Goal: Task Accomplishment & Management: Manage account settings

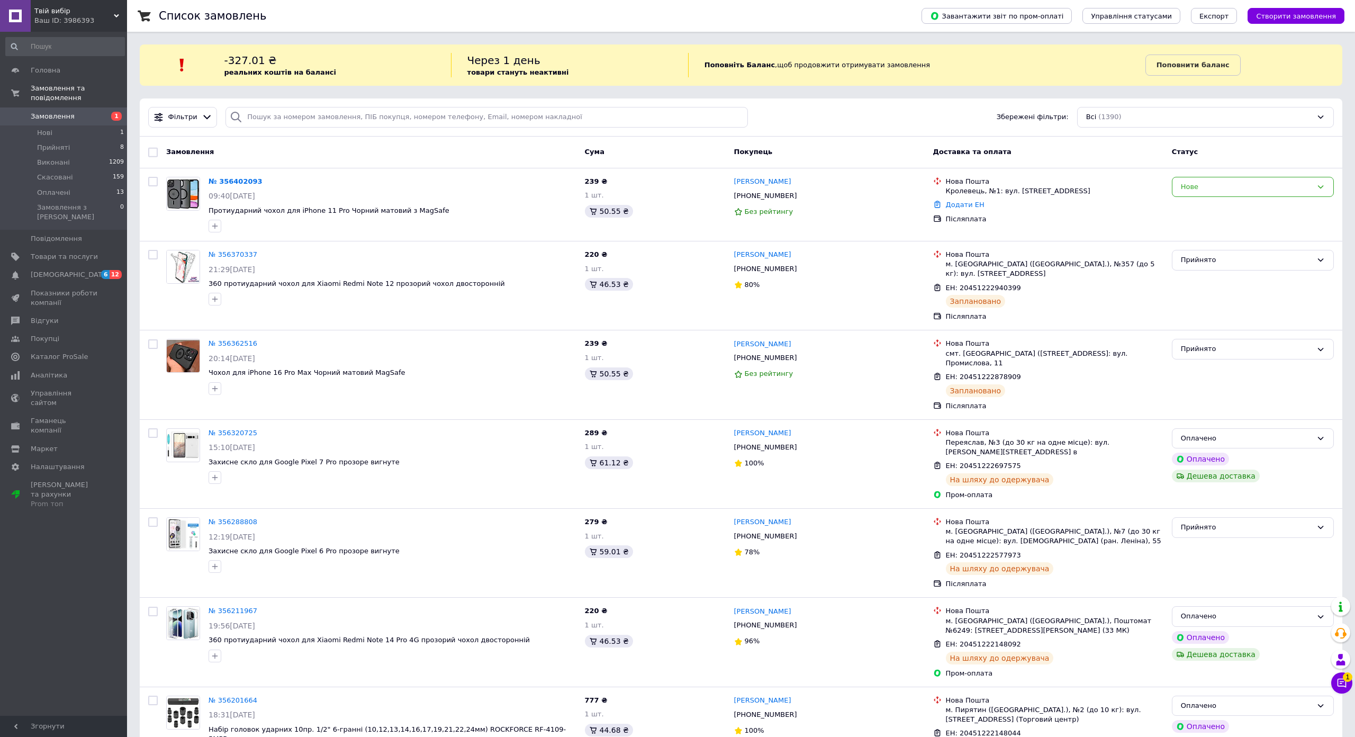
click at [70, 112] on span "Замовлення" at bounding box center [64, 117] width 67 height 10
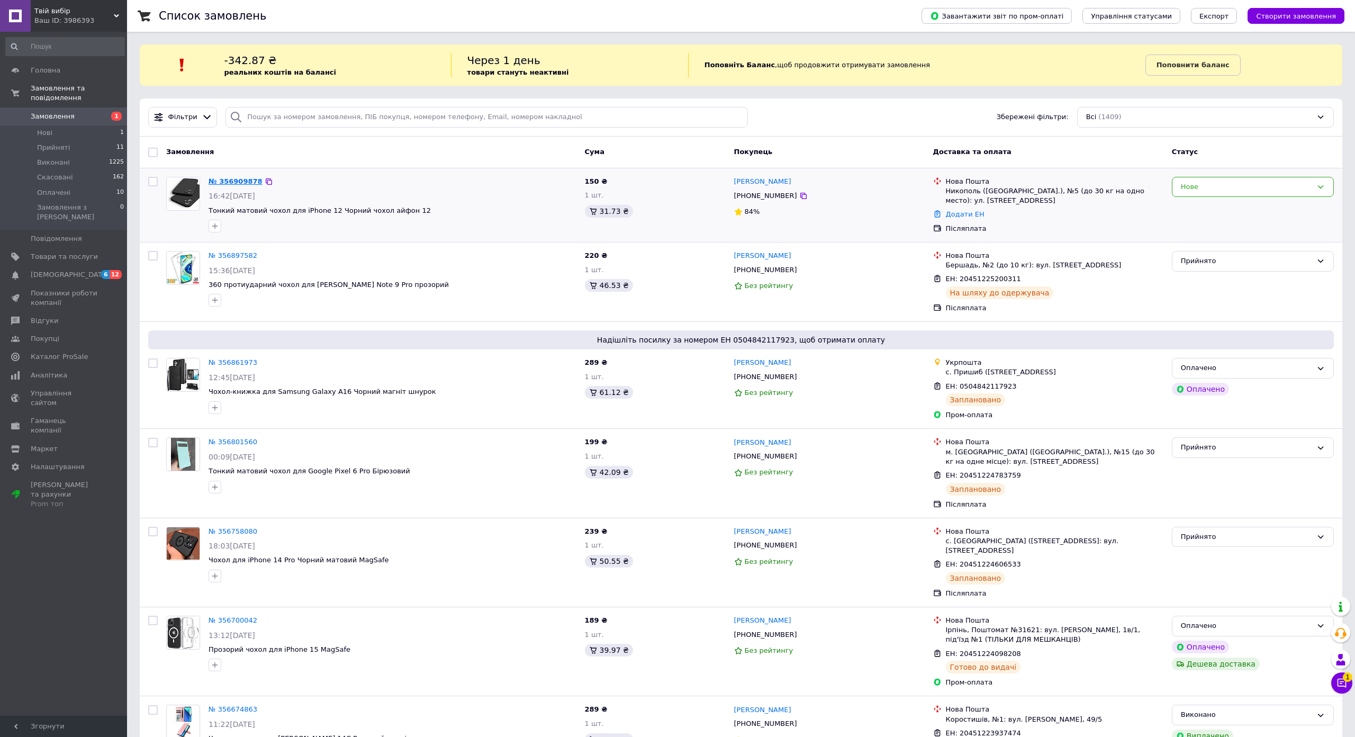
click at [227, 180] on link "№ 356909878" at bounding box center [236, 181] width 54 height 8
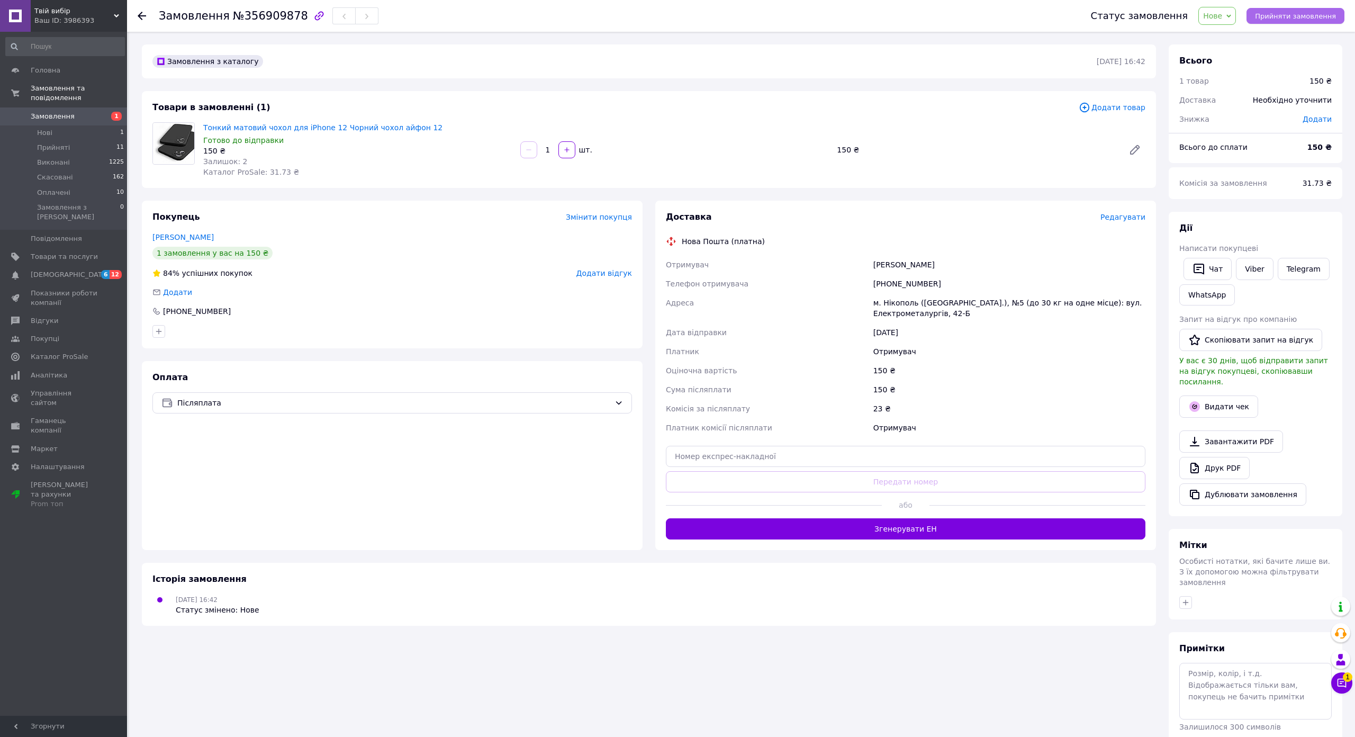
click at [1299, 23] on button "Прийняти замовлення" at bounding box center [1295, 16] width 98 height 16
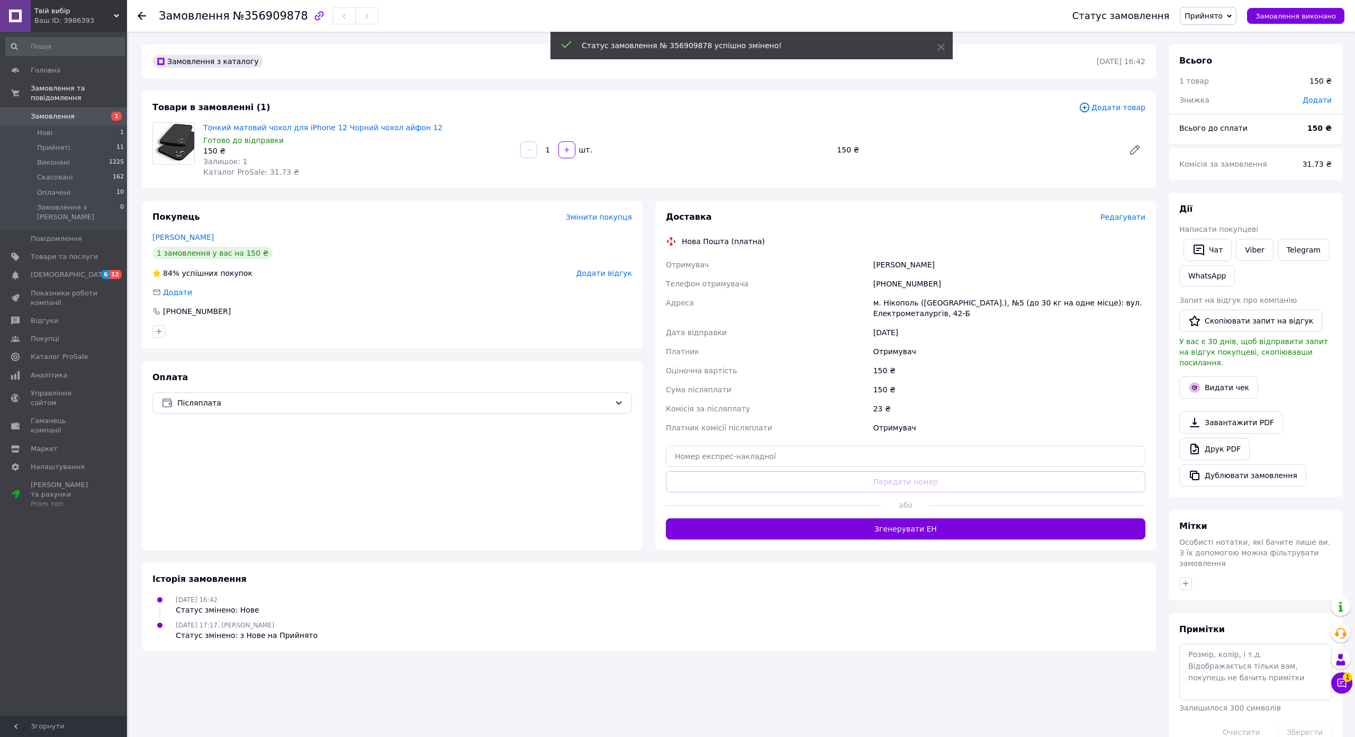
click at [1100, 220] on span "Редагувати" at bounding box center [1122, 217] width 45 height 8
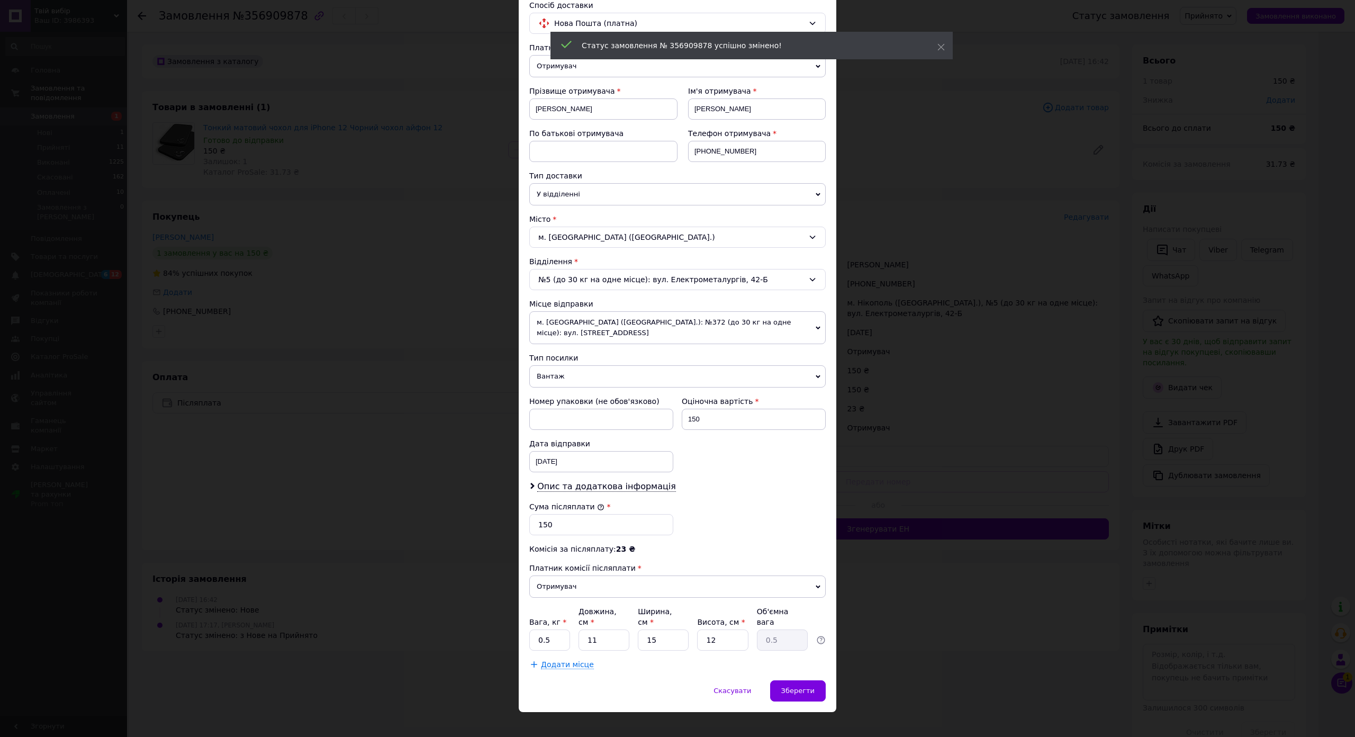
scroll to position [106, 0]
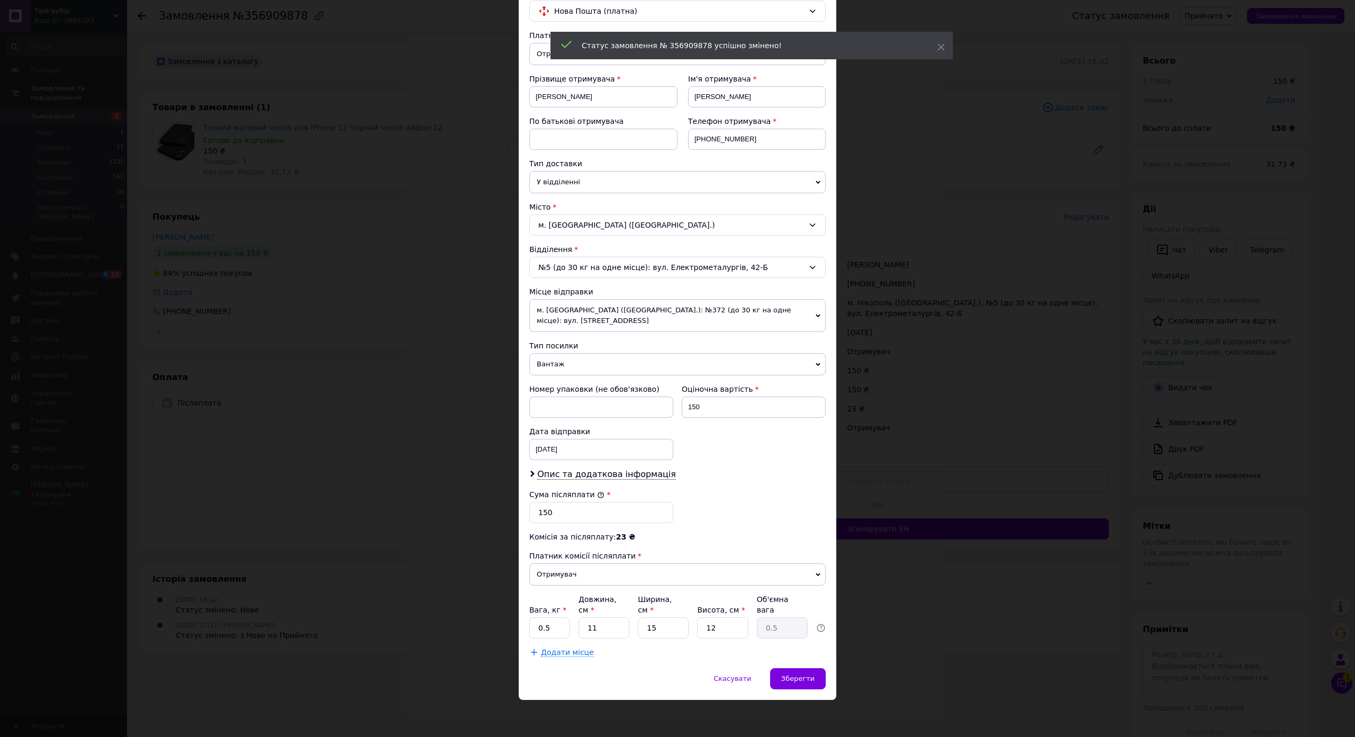
click at [566, 309] on div "Платник Отримувач Відправник Прізвище отримувача [PERSON_NAME] Ім'я отримувача …" at bounding box center [677, 343] width 296 height 627
click at [575, 302] on span "м. [GEOGRAPHIC_DATA] ([GEOGRAPHIC_DATA].): №372 (до 30 кг на одне місце): вул. …" at bounding box center [677, 315] width 296 height 33
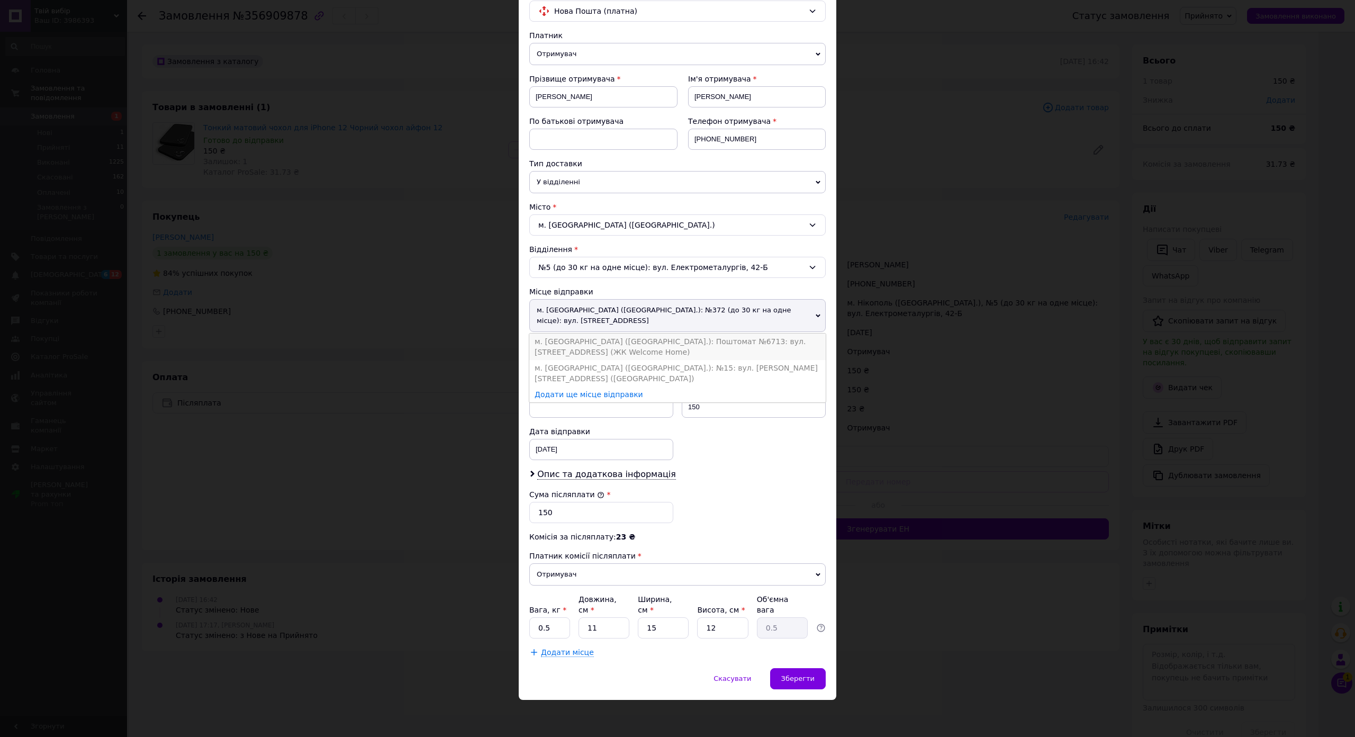
click at [578, 333] on li "м. [GEOGRAPHIC_DATA] ([GEOGRAPHIC_DATA].): Поштомат №6713: вул. [STREET_ADDRESS…" at bounding box center [677, 346] width 296 height 26
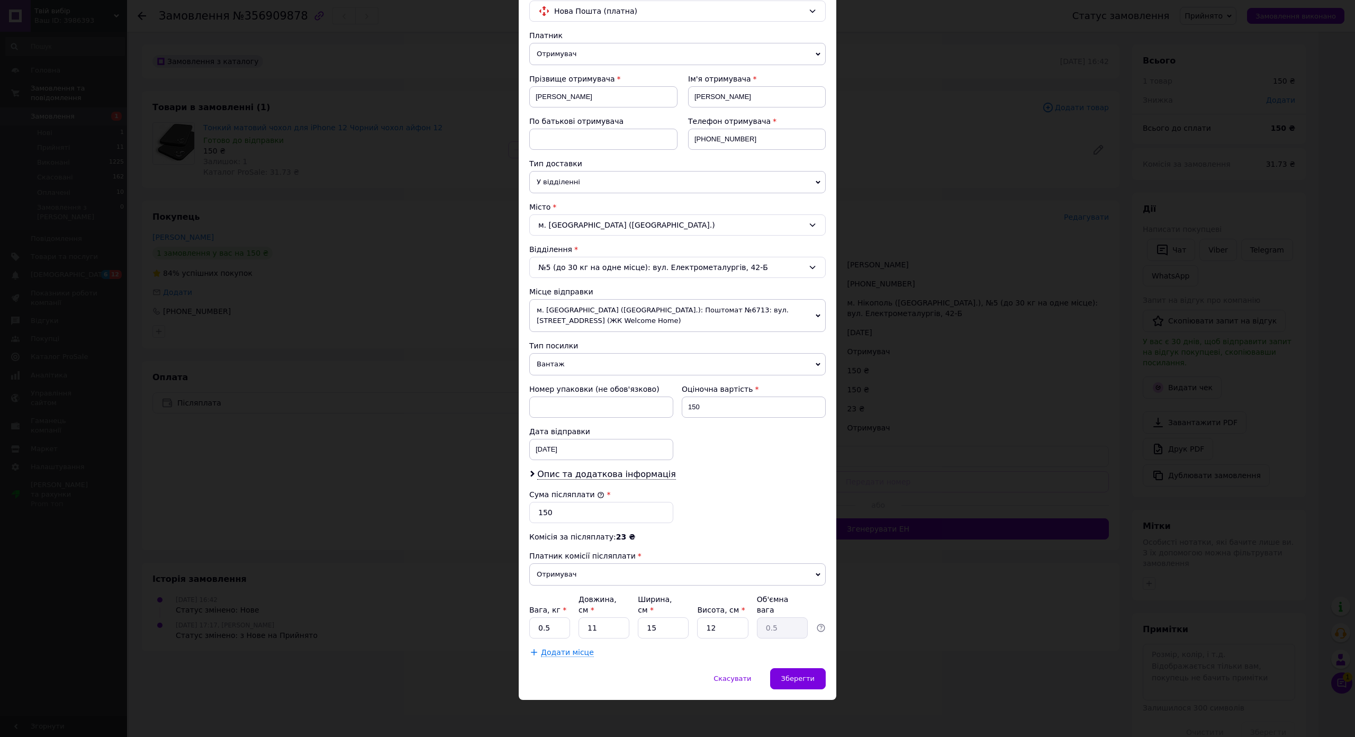
click at [568, 353] on span "Вантаж" at bounding box center [677, 364] width 296 height 22
click at [562, 377] on li "Документи" at bounding box center [677, 385] width 296 height 16
click at [784, 668] on div "Зберегти" at bounding box center [798, 678] width 56 height 21
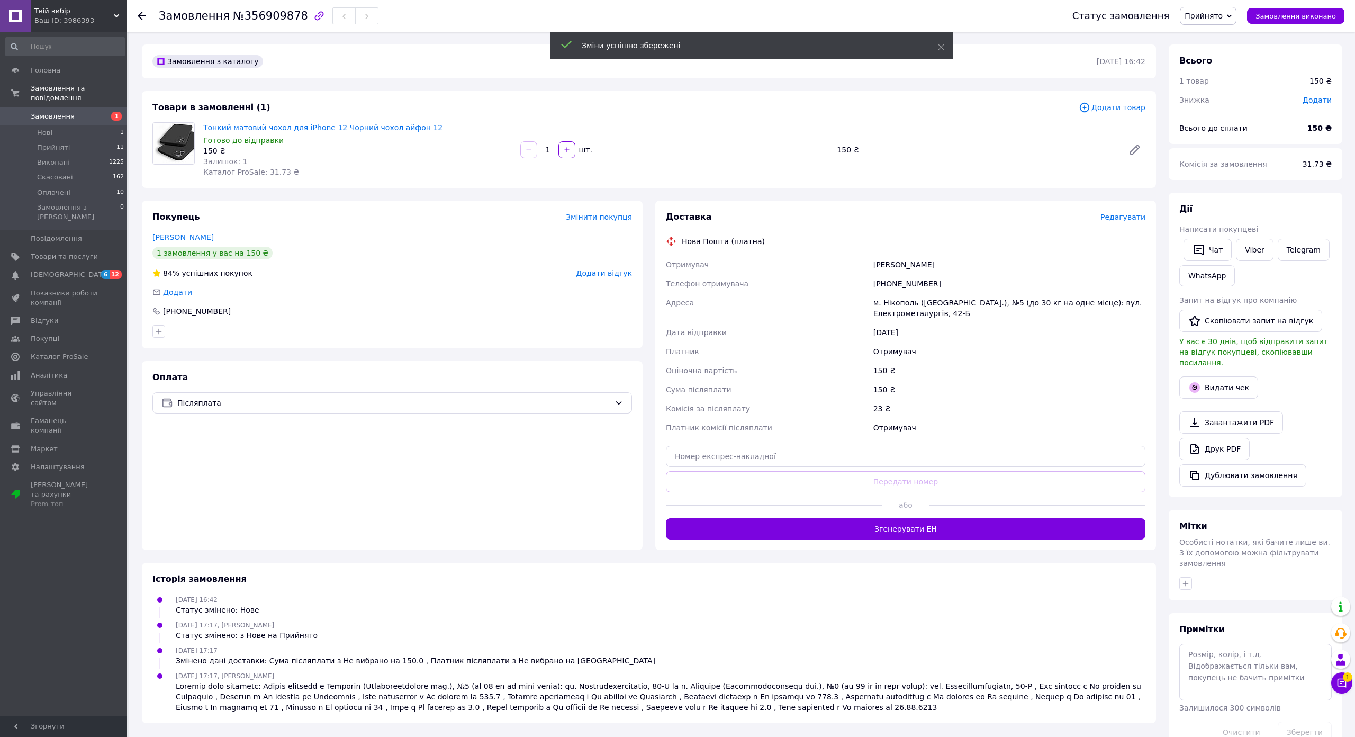
click at [900, 526] on button "Згенерувати ЕН" at bounding box center [905, 528] width 479 height 21
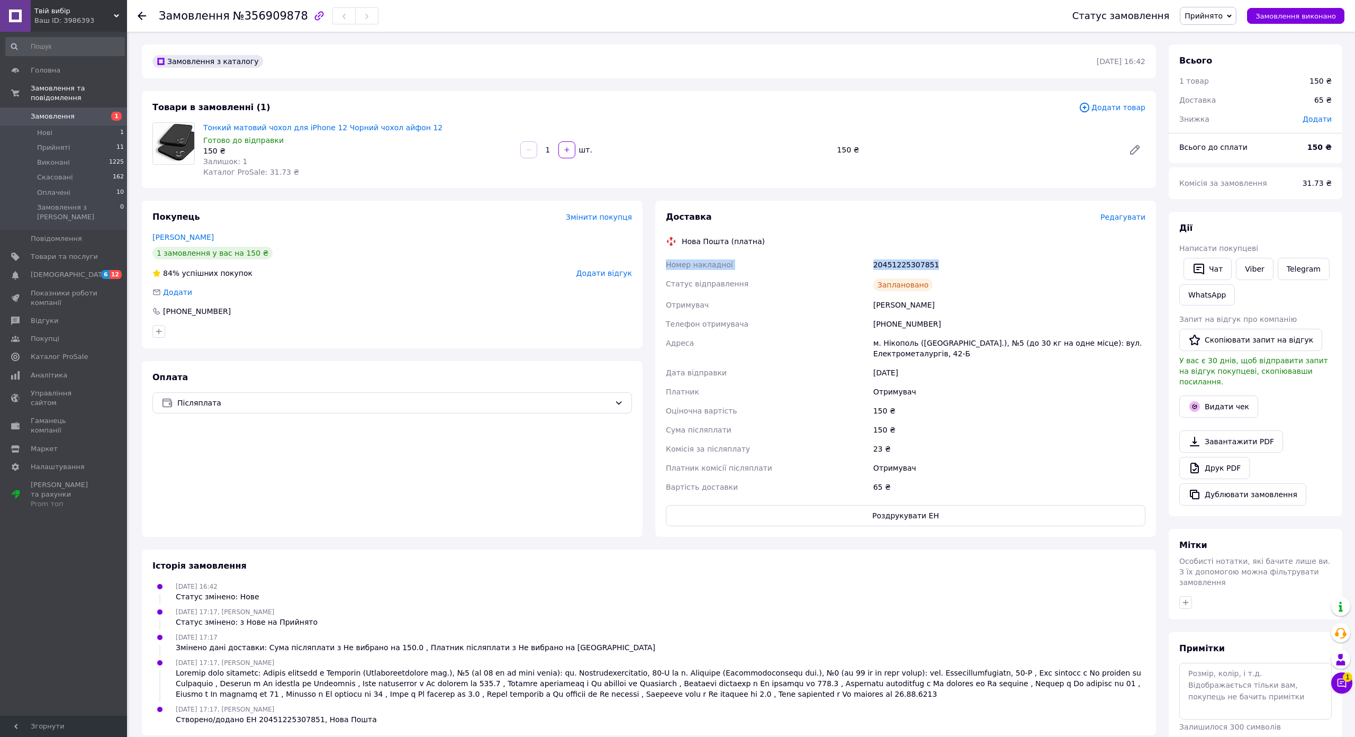
drag, startPoint x: 641, startPoint y: 258, endPoint x: 934, endPoint y: 259, distance: 292.7
click at [934, 259] on div "Доставка Редагувати Нова Пошта (платна) Номер накладної 20451225307851 Статус в…" at bounding box center [905, 369] width 501 height 336
copy div "Номер накладної 20451225307851"
click at [1183, 268] on button "Чат" at bounding box center [1207, 269] width 48 height 22
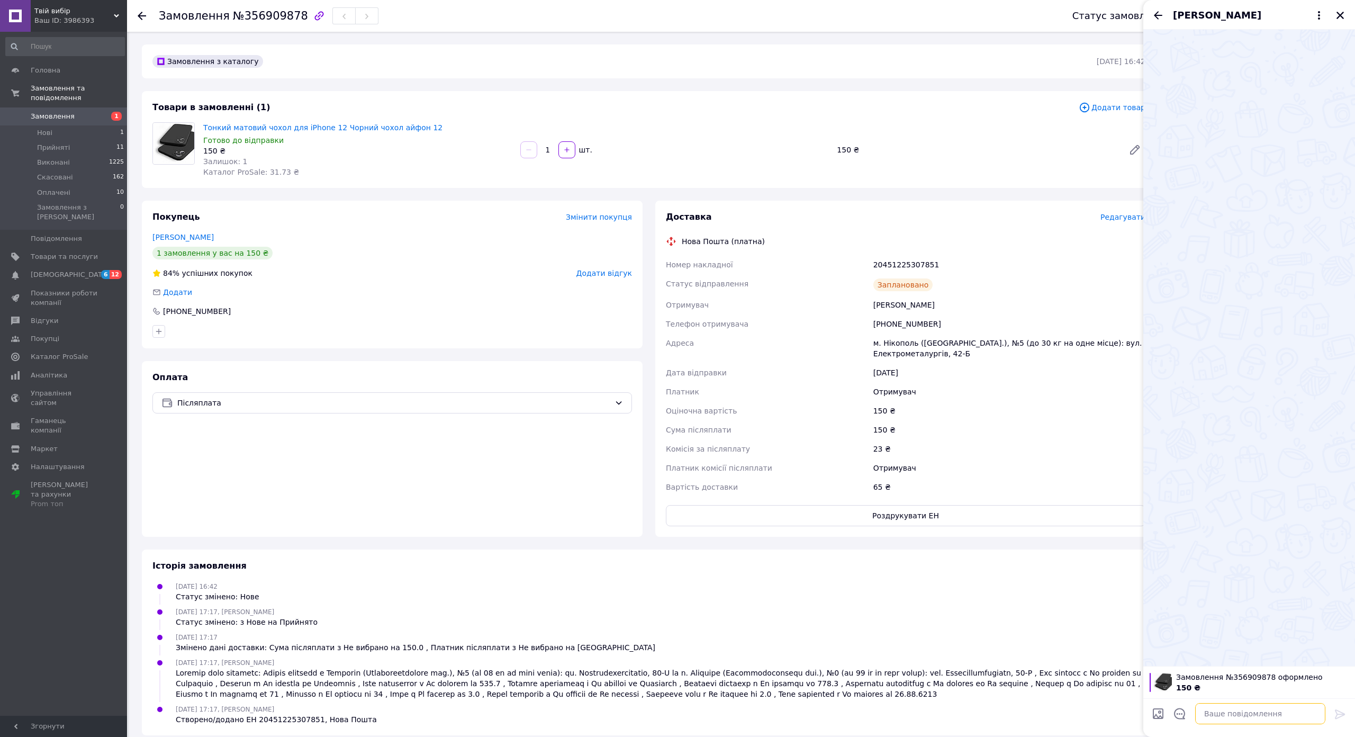
click at [1195, 673] on textarea at bounding box center [1260, 713] width 130 height 21
paste textarea "Номер накладної 20451225307851"
type textarea "Номер накладної 20451225307851"
click at [1318, 673] on div at bounding box center [1339, 715] width 21 height 25
click at [1318, 673] on icon at bounding box center [1340, 714] width 13 height 13
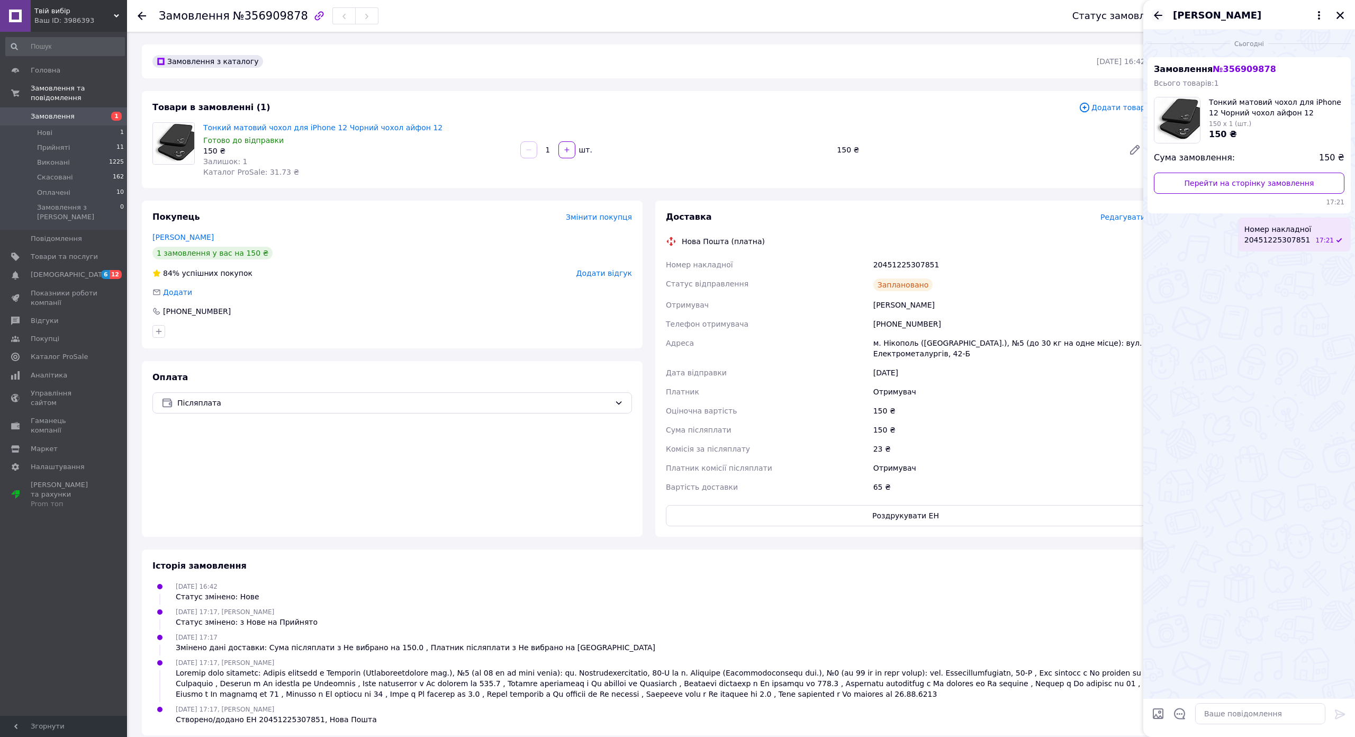
click at [1152, 12] on icon "Назад" at bounding box center [1158, 15] width 13 height 13
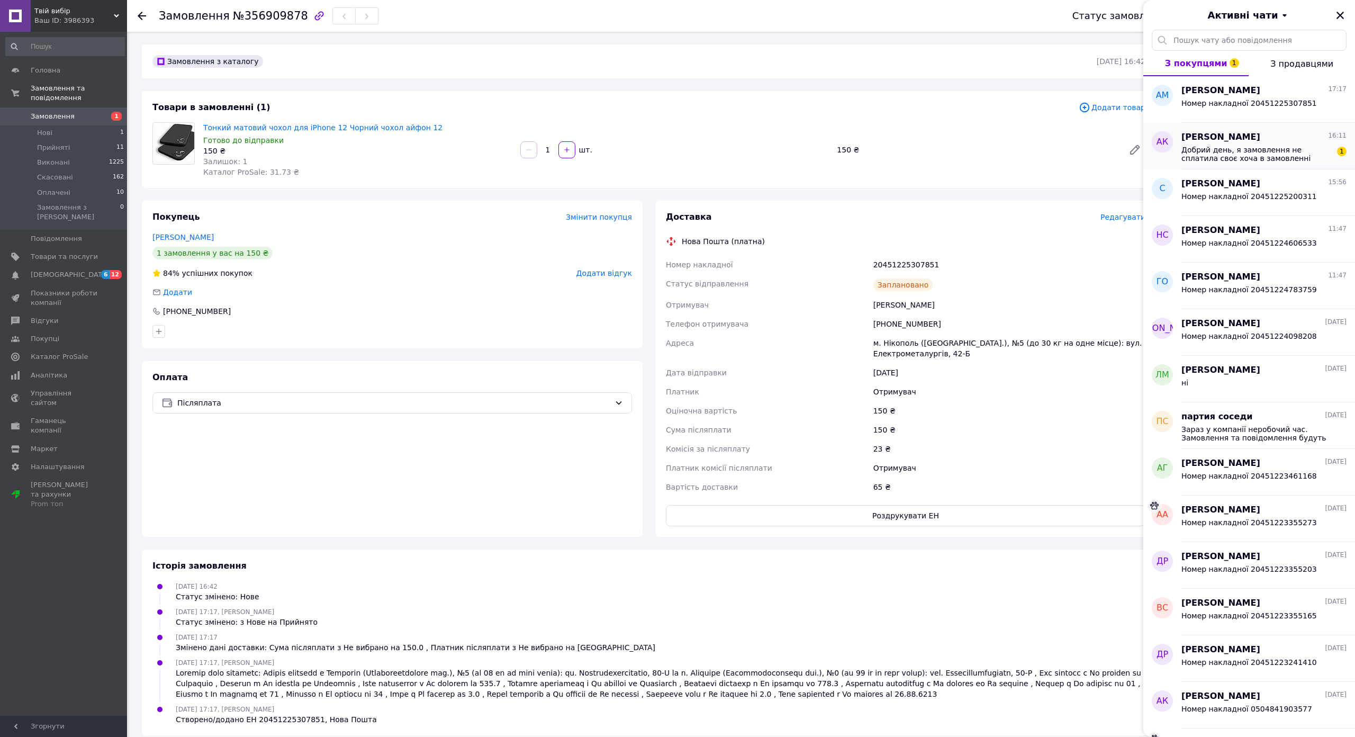
click at [1181, 151] on span "Добрий день, я замовлення не сплатила своє хоча в замовленні вказала оплата кар…" at bounding box center [1256, 154] width 150 height 17
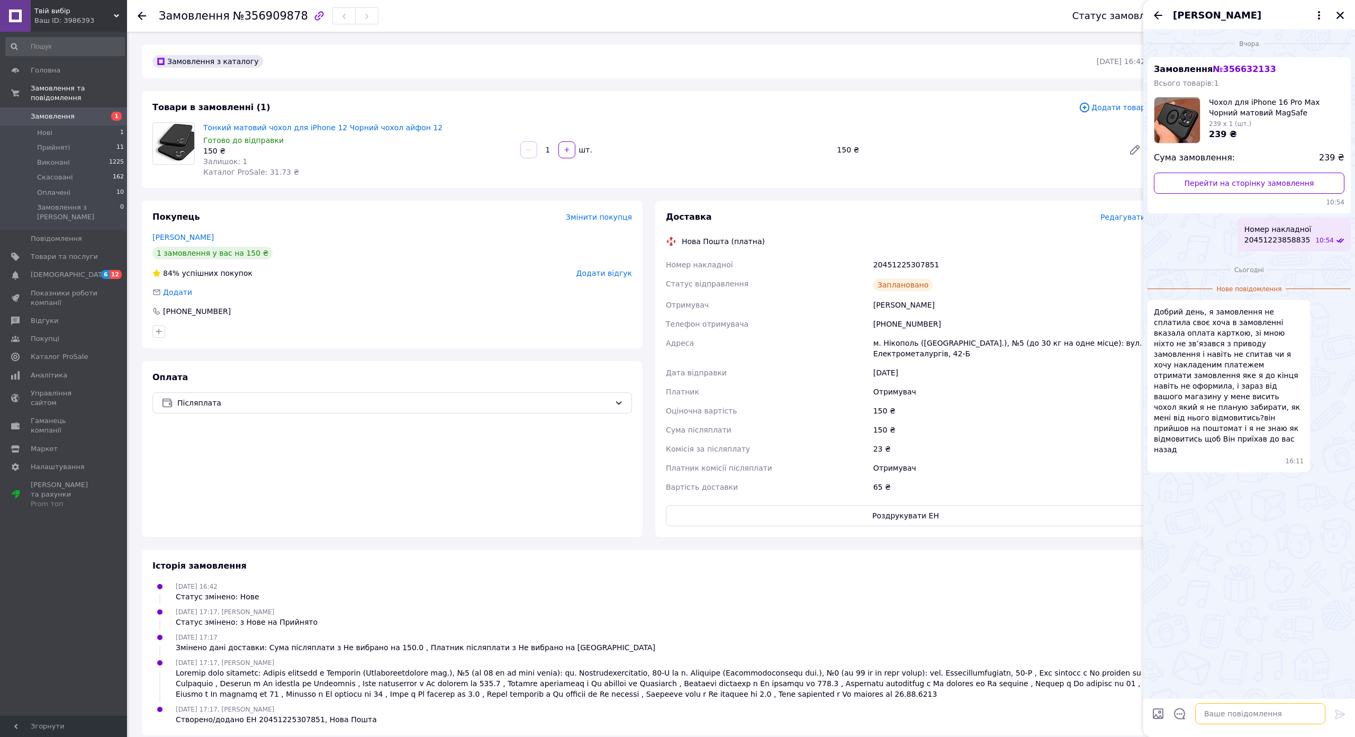
click at [1207, 673] on textarea at bounding box center [1260, 713] width 130 height 21
type textarea "автоматичне повернення на 7й день"
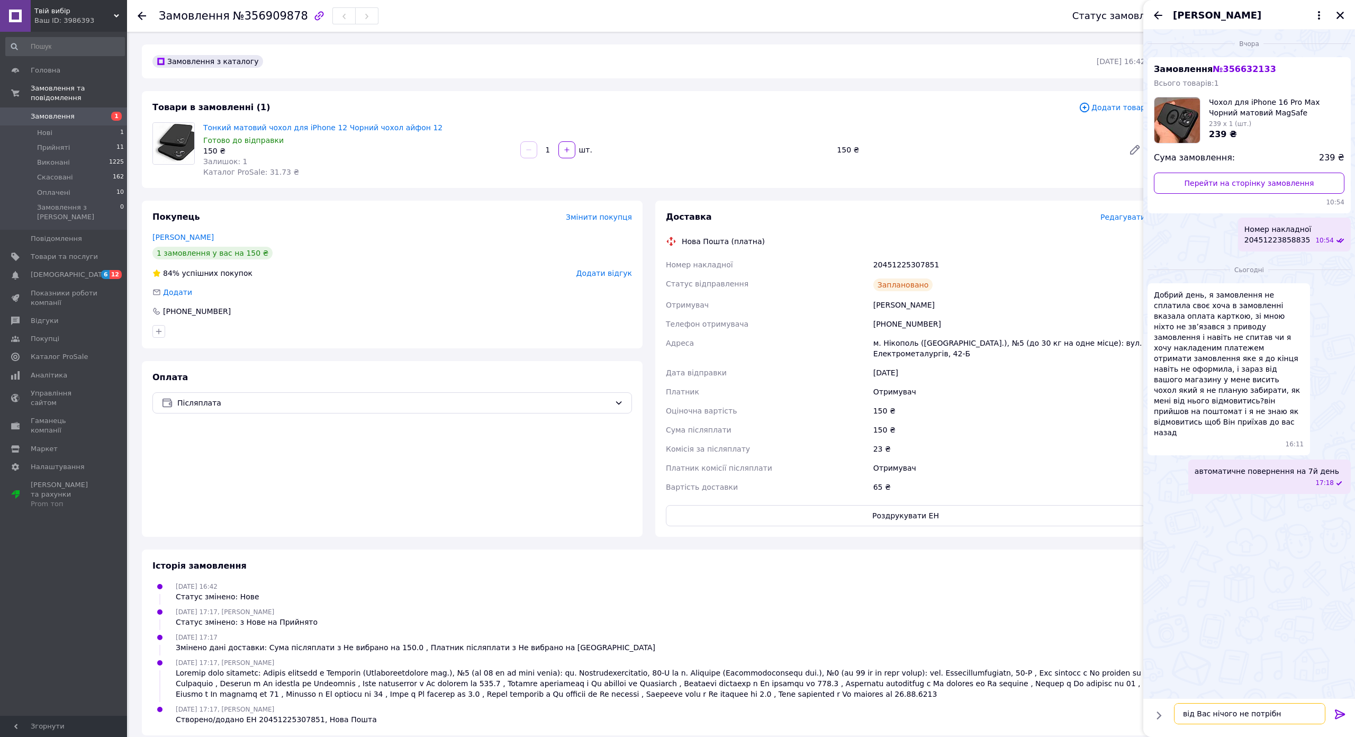
type textarea "від Вас нічого не потрібно"
click at [1318, 16] on icon "Закрити" at bounding box center [1340, 16] width 10 height 10
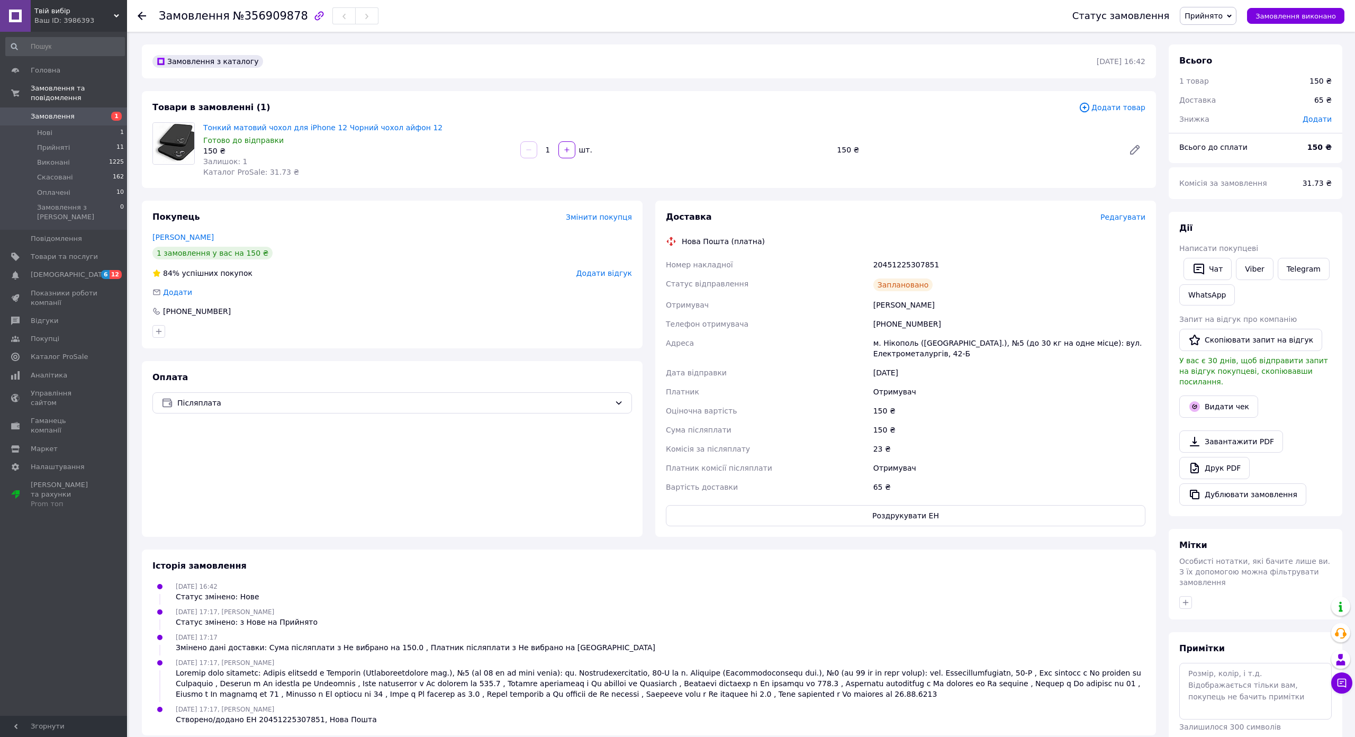
click at [50, 107] on link "Замовлення 1" at bounding box center [65, 116] width 130 height 18
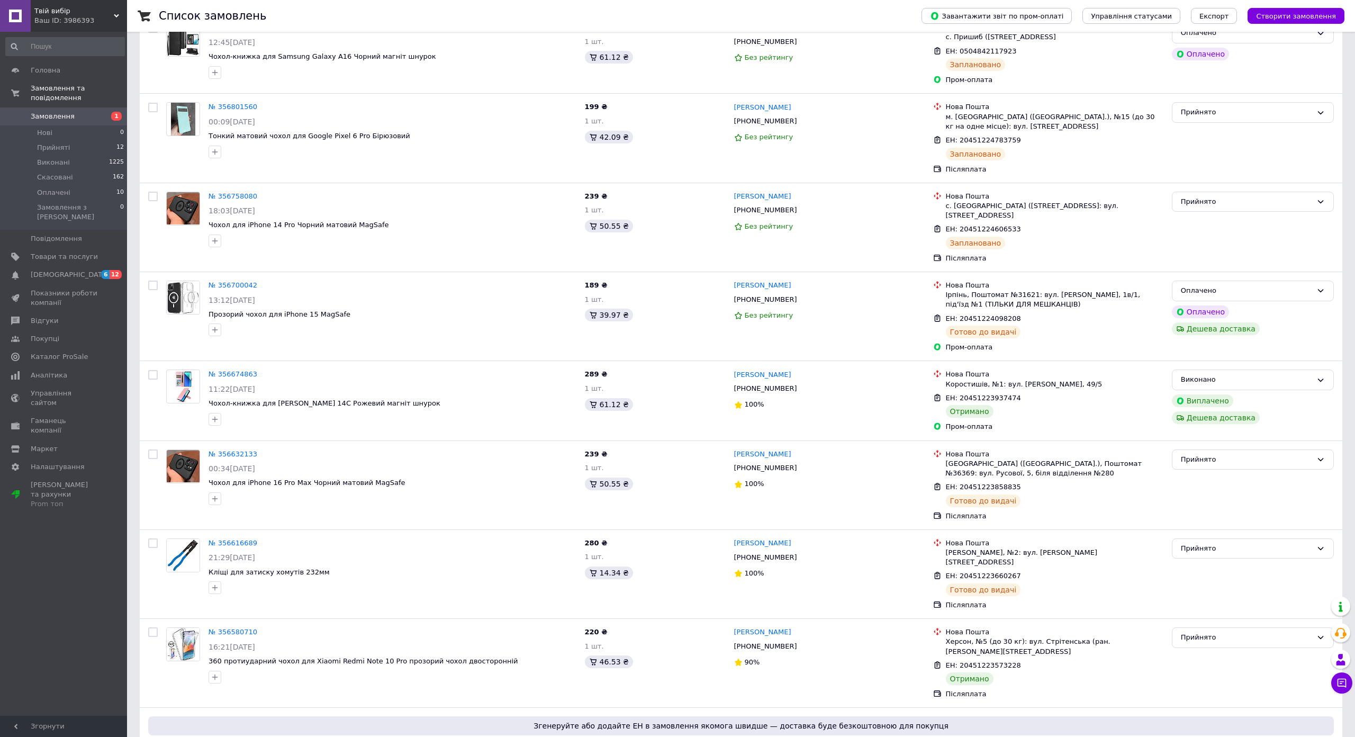
scroll to position [370, 0]
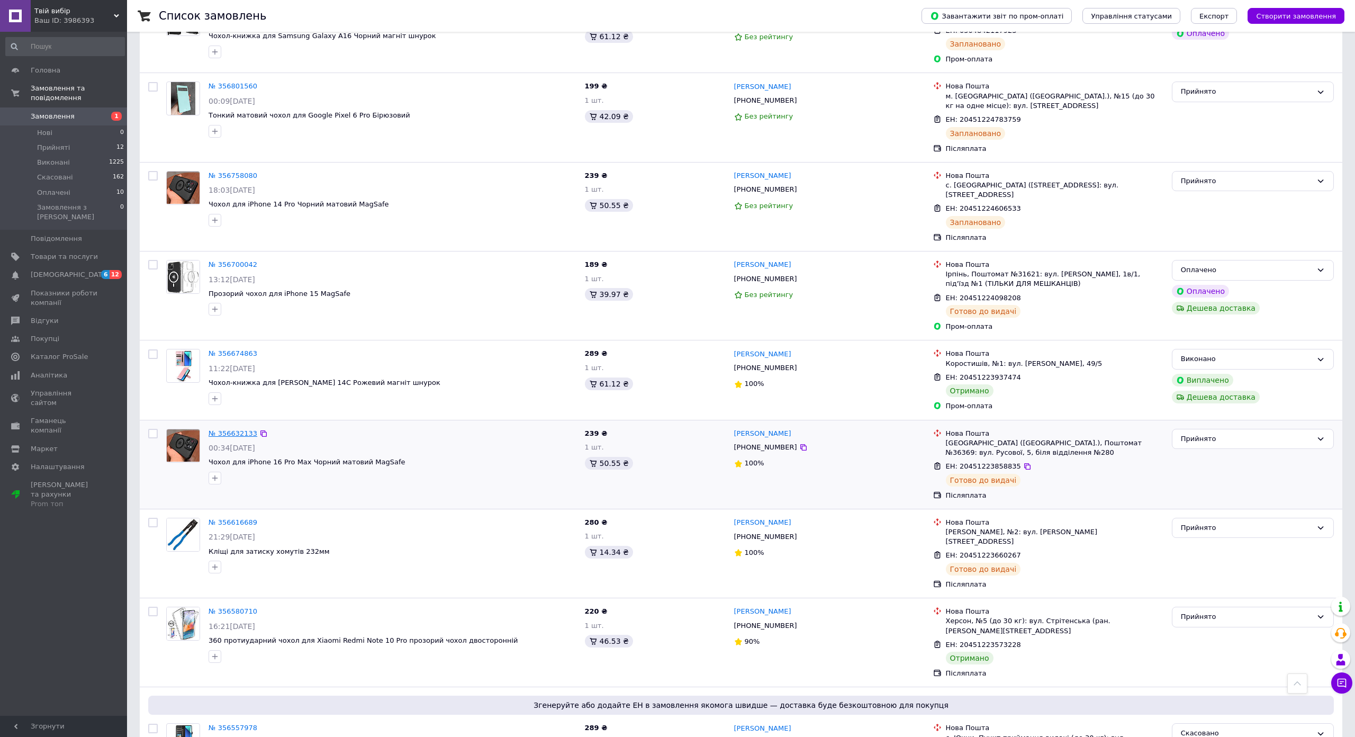
click at [228, 429] on link "№ 356632133" at bounding box center [233, 433] width 49 height 8
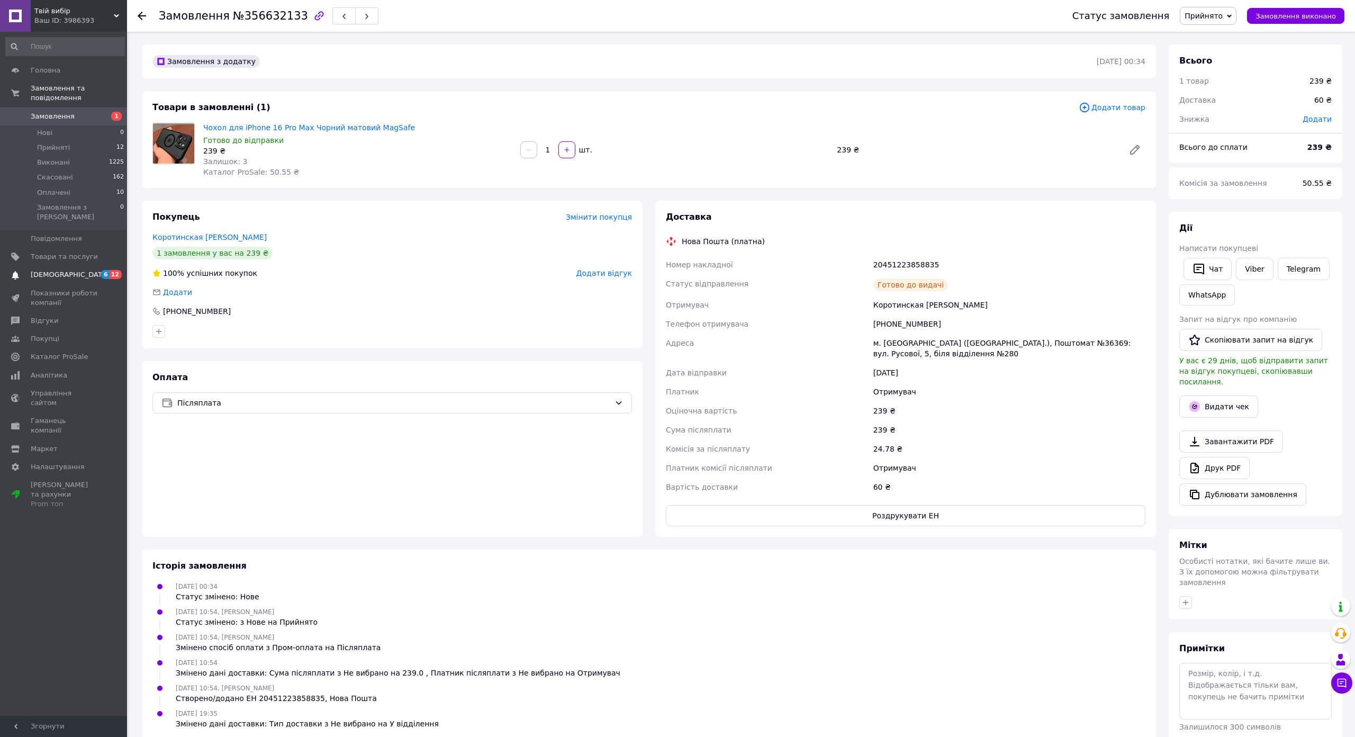
click at [69, 270] on span "[DEMOGRAPHIC_DATA]" at bounding box center [64, 275] width 67 height 10
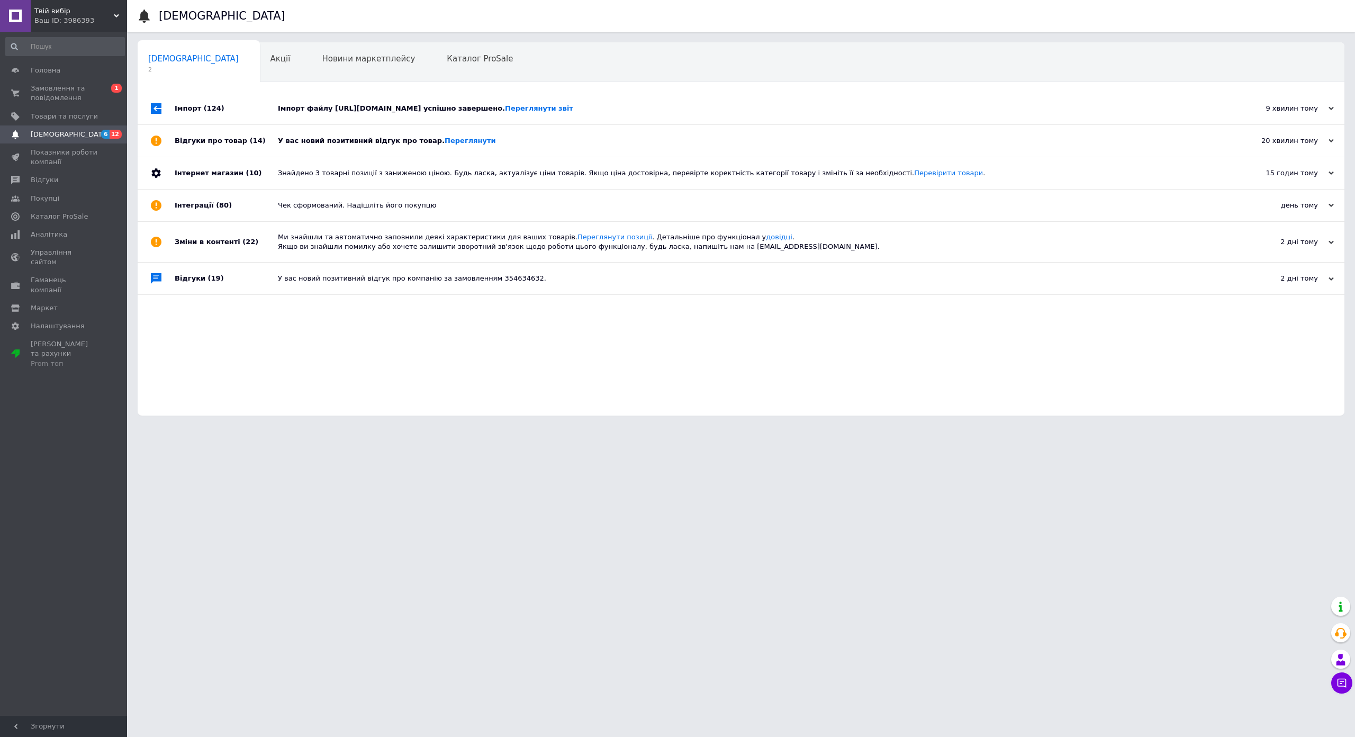
click at [334, 151] on div "У вас новий позитивний відгук про товар. [GEOGRAPHIC_DATA]" at bounding box center [753, 141] width 950 height 32
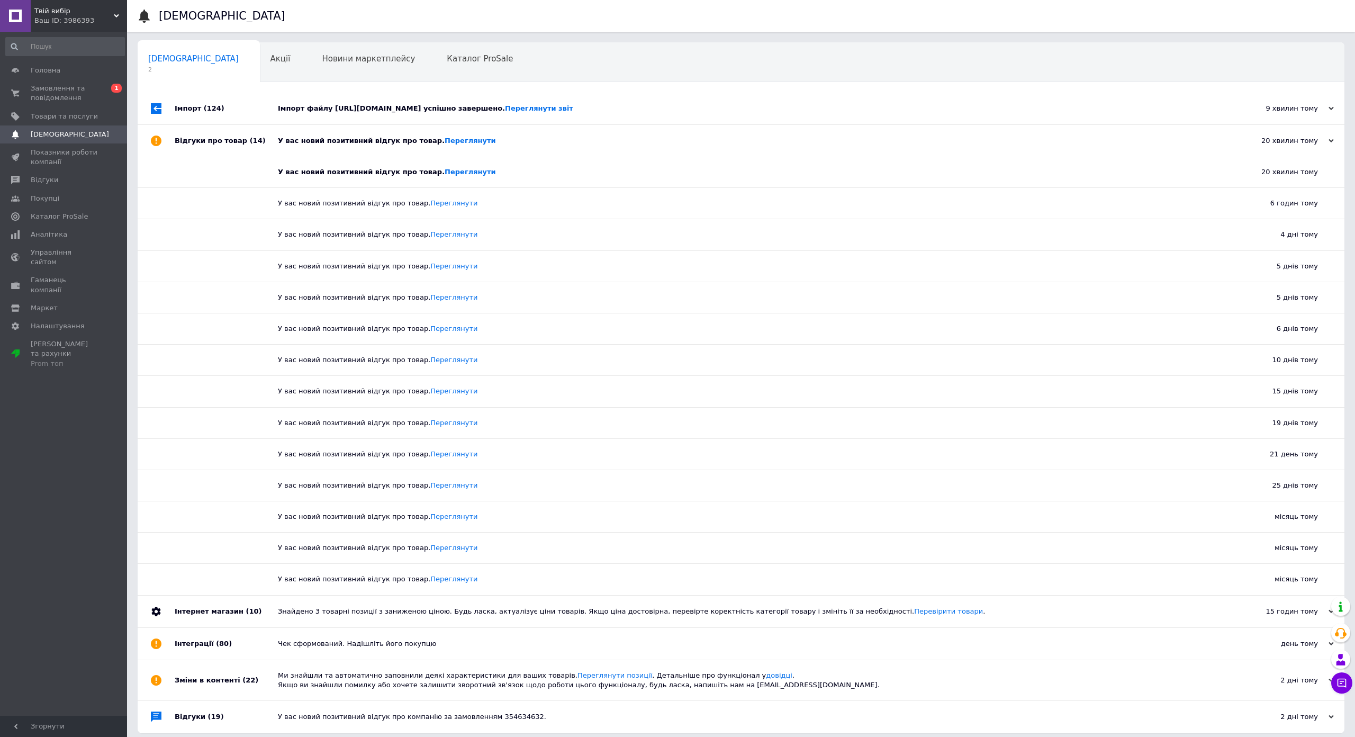
click at [334, 151] on div "У вас новий позитивний відгук про товар. [GEOGRAPHIC_DATA]" at bounding box center [753, 141] width 950 height 32
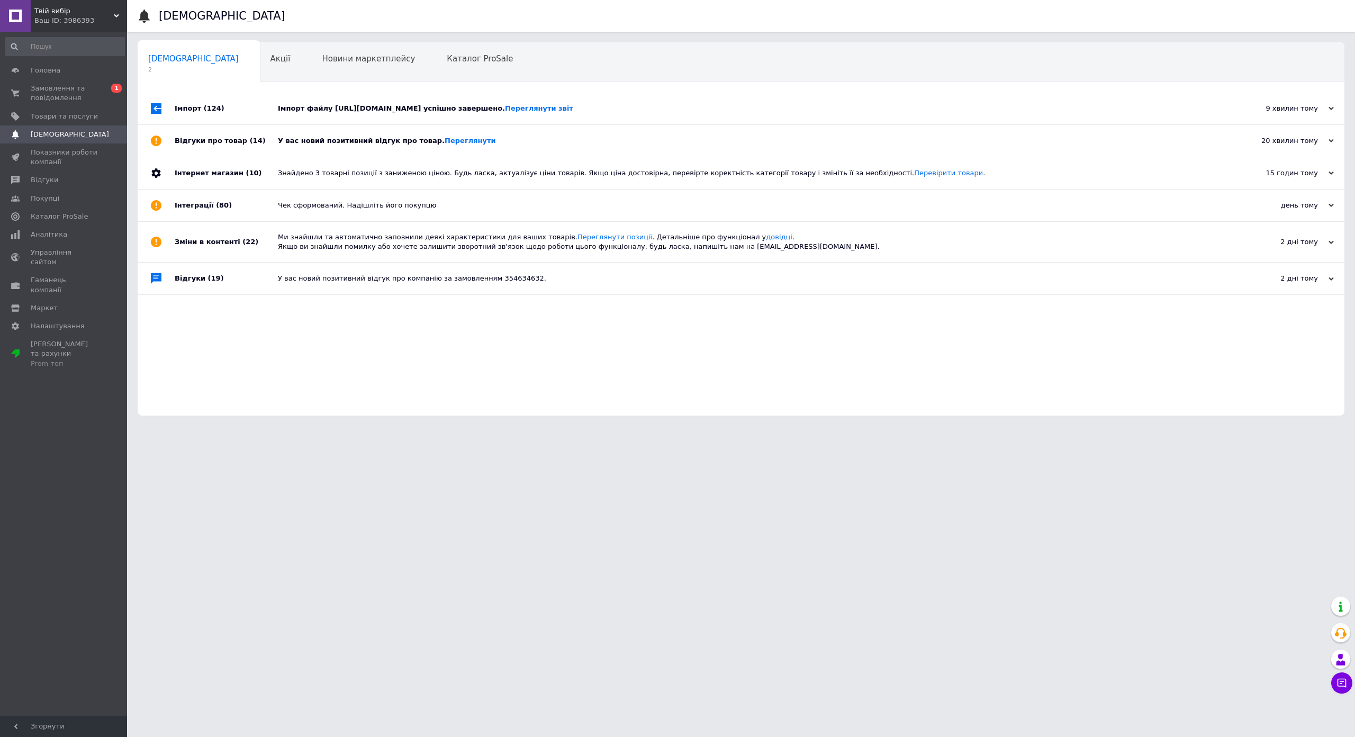
click at [348, 113] on div "Імпорт файлу [URL][DOMAIN_NAME] успішно завершено. Переглянути звіт" at bounding box center [753, 109] width 950 height 10
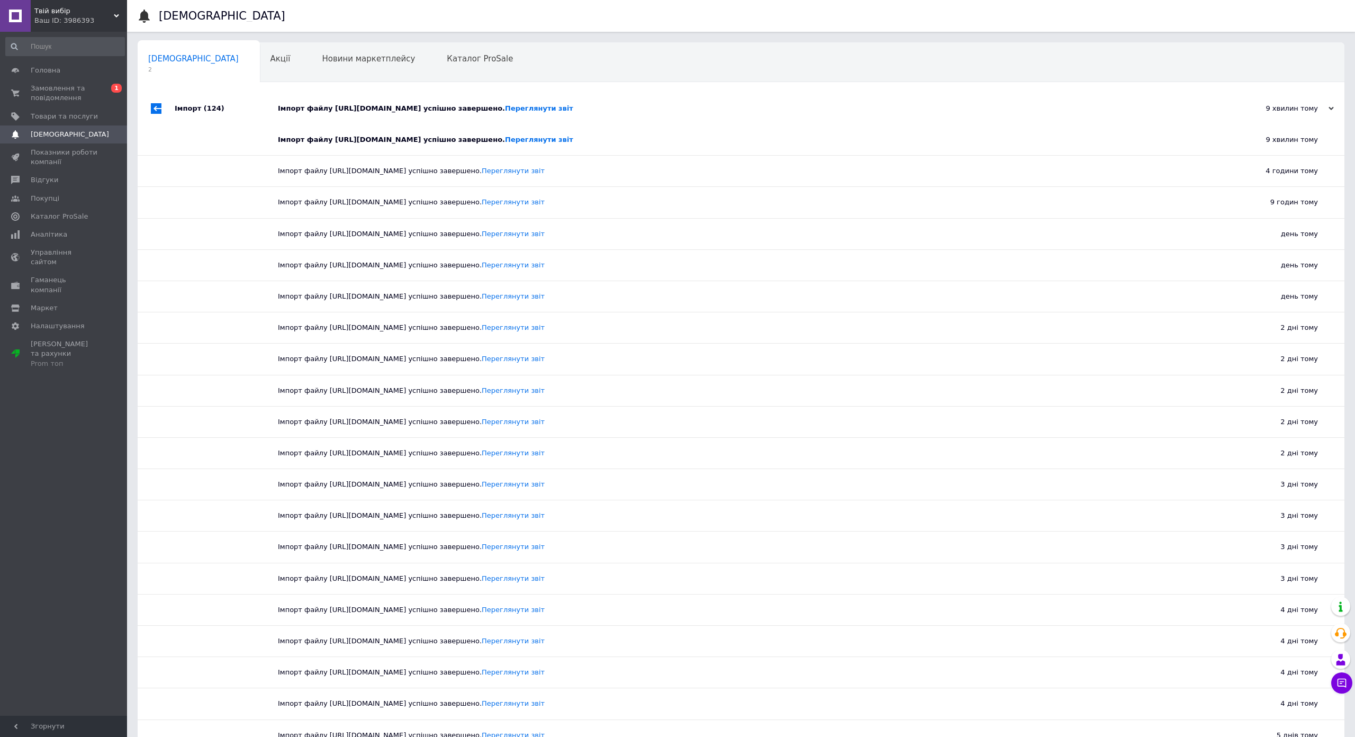
click at [348, 113] on div "Імпорт файлу [URL][DOMAIN_NAME] успішно завершено. Переглянути звіт" at bounding box center [753, 109] width 950 height 10
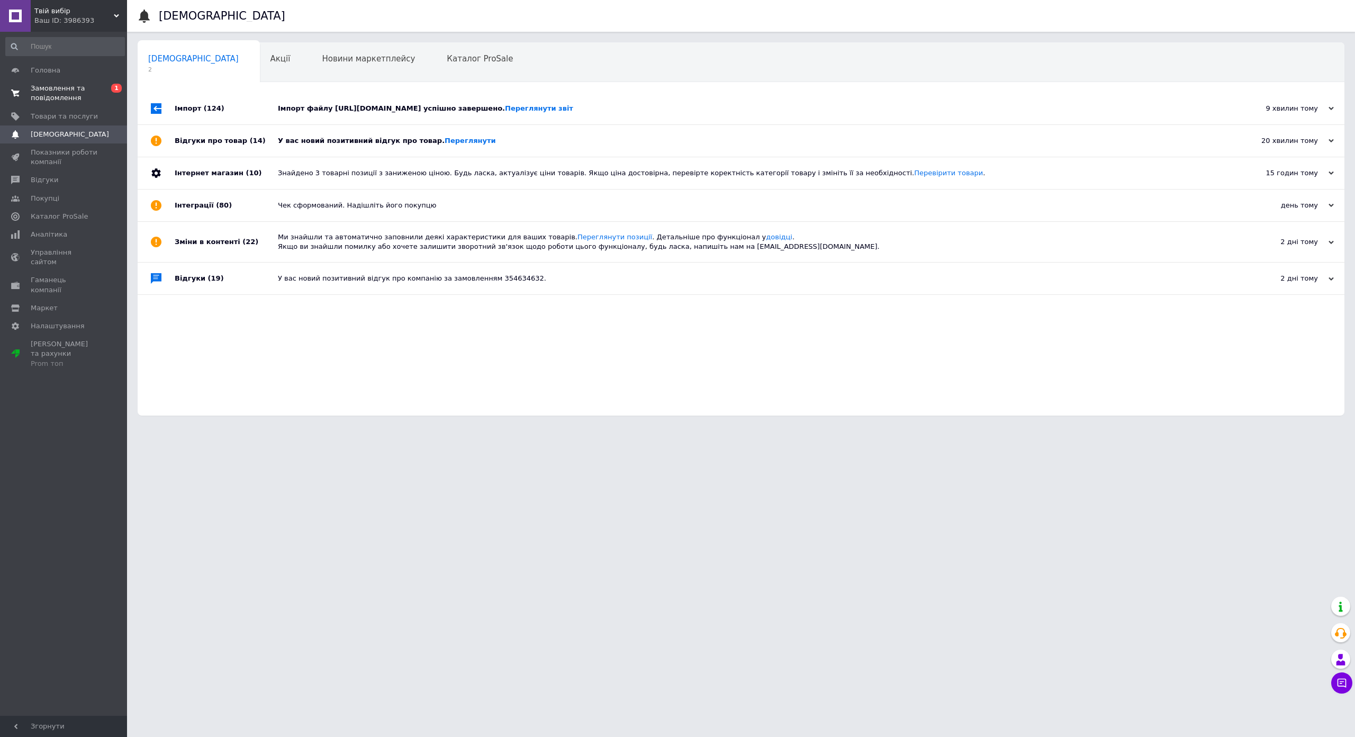
click at [78, 101] on span "Замовлення та повідомлення" at bounding box center [64, 93] width 67 height 19
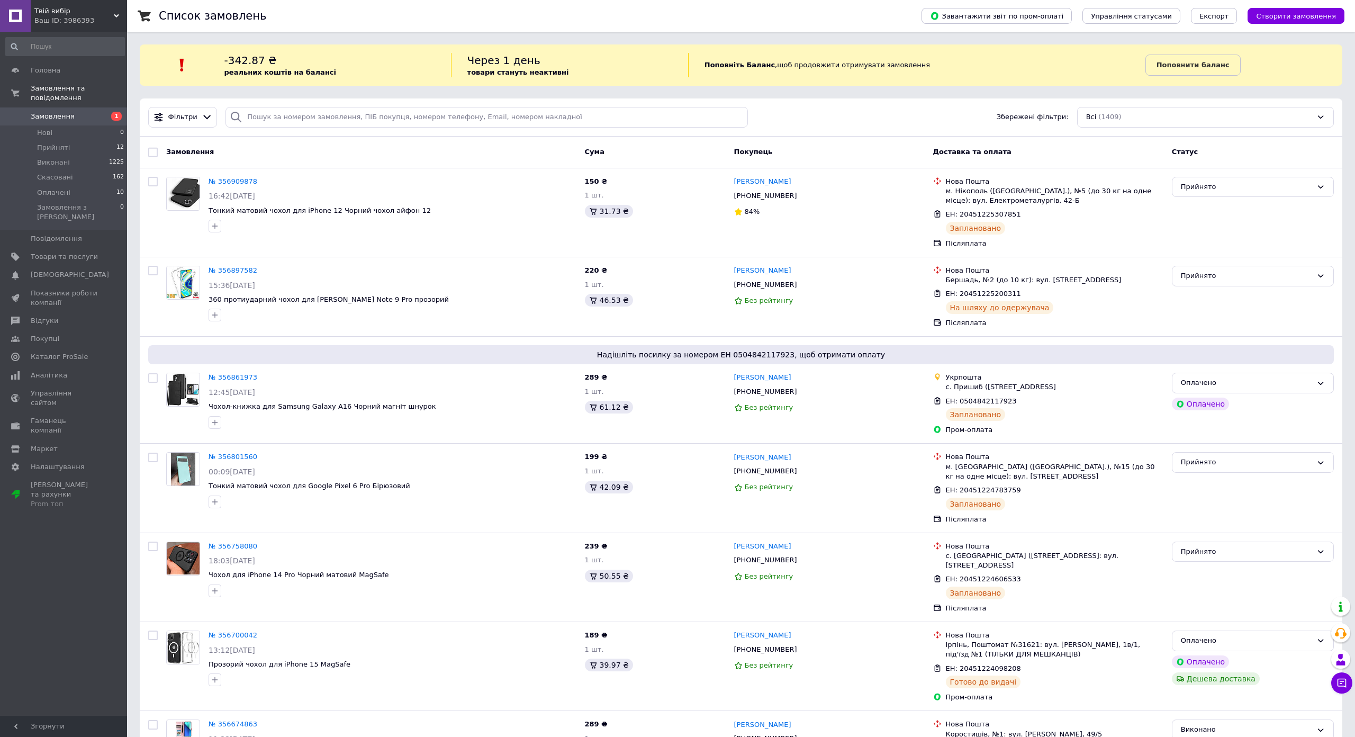
click at [108, 112] on span "1" at bounding box center [112, 117] width 29 height 10
